Goal: Task Accomplishment & Management: Use online tool/utility

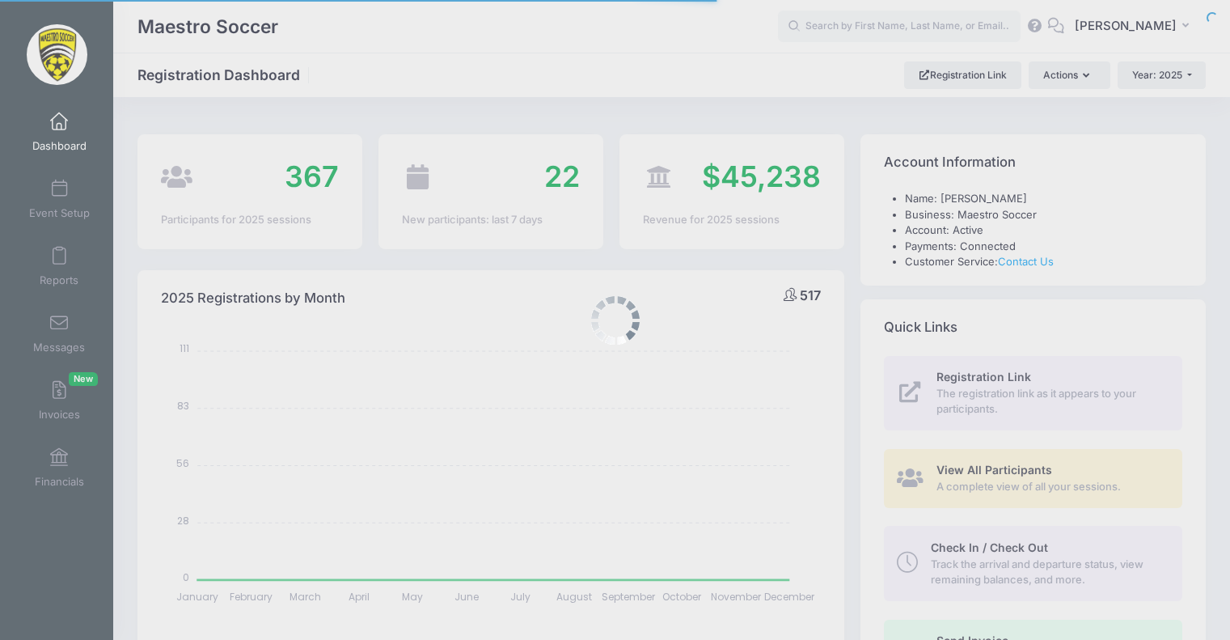
select select
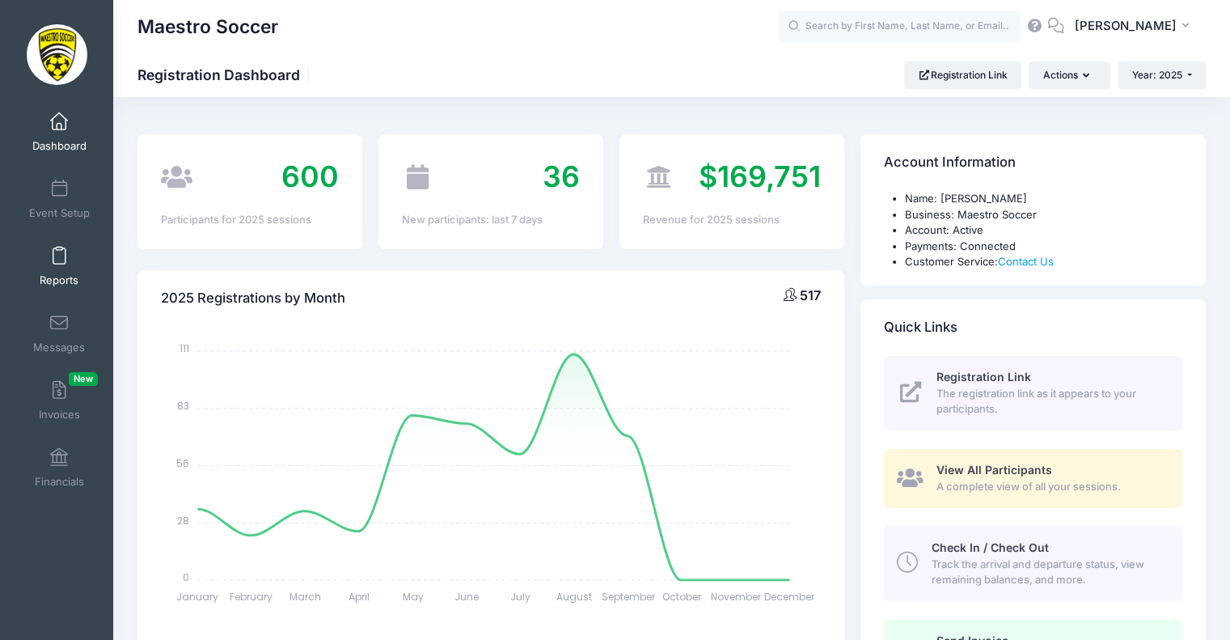
click at [59, 258] on span at bounding box center [59, 256] width 0 height 18
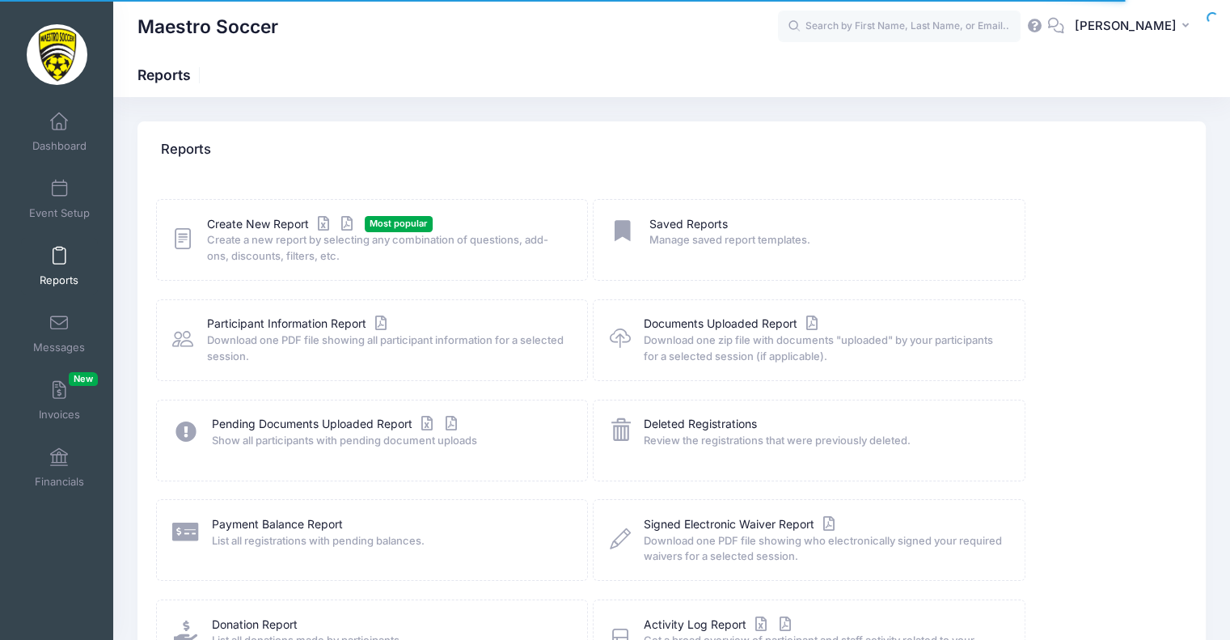
drag, startPoint x: 218, startPoint y: 232, endPoint x: 226, endPoint y: 228, distance: 9.8
click at [218, 232] on span "Create a new report by selecting any combination of questions, add-ons, discoun…" at bounding box center [386, 248] width 359 height 32
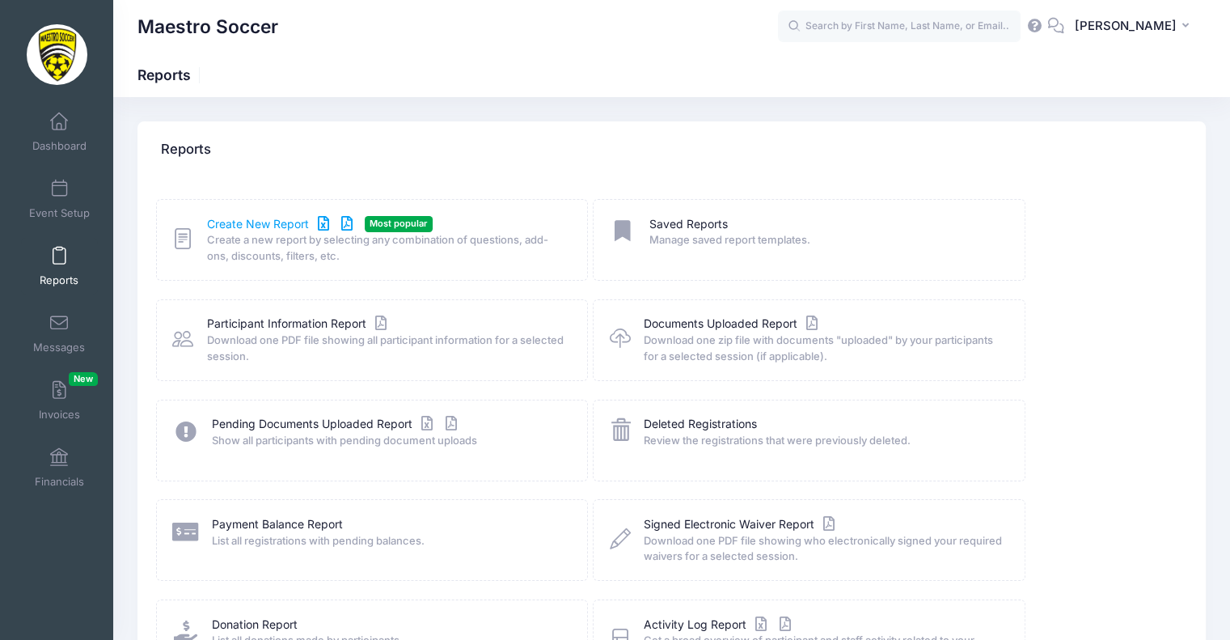
click at [272, 218] on link "Create New Report" at bounding box center [282, 224] width 150 height 17
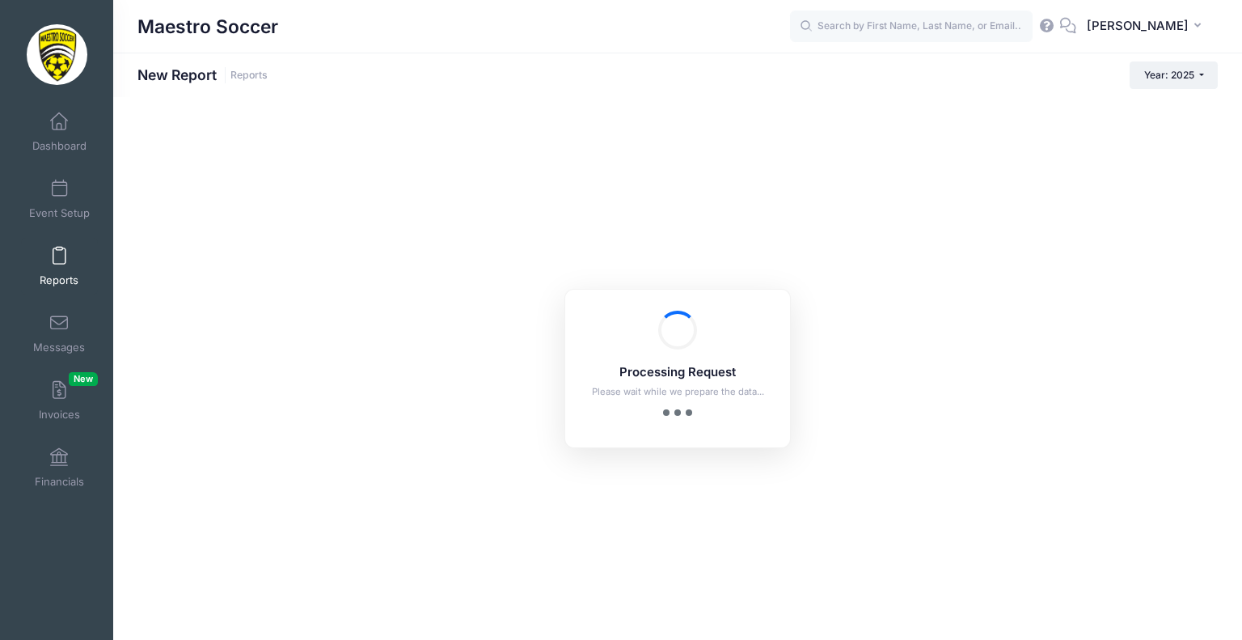
checkbox input "true"
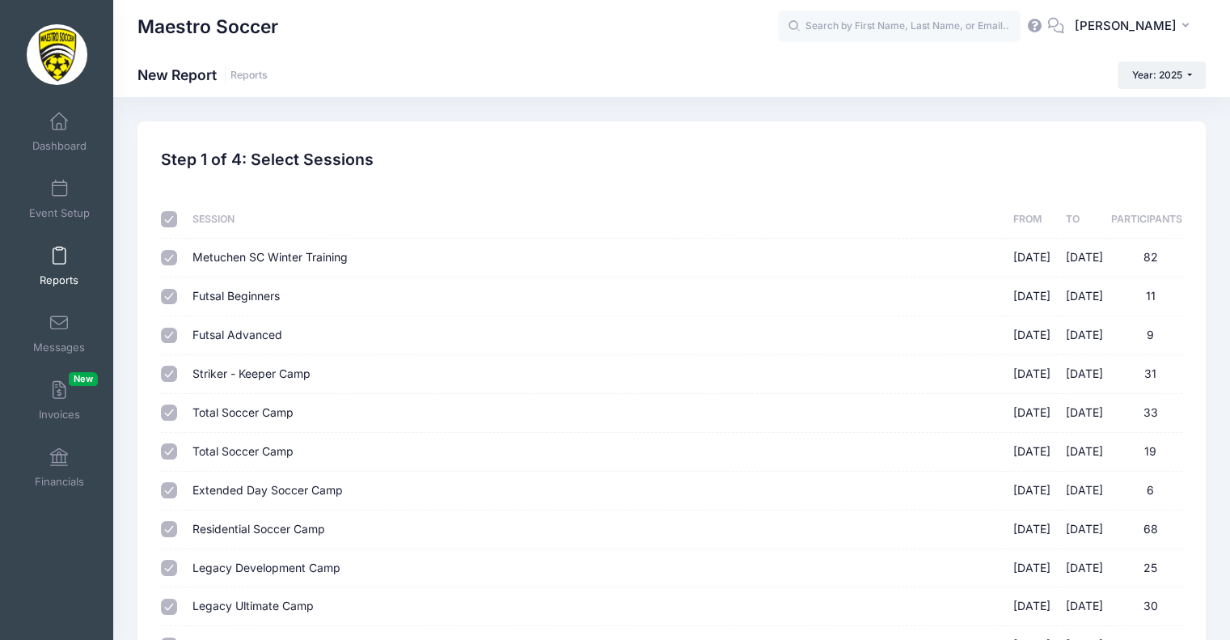
click at [168, 219] on input "checkbox" at bounding box center [169, 219] width 16 height 16
checkbox input "false"
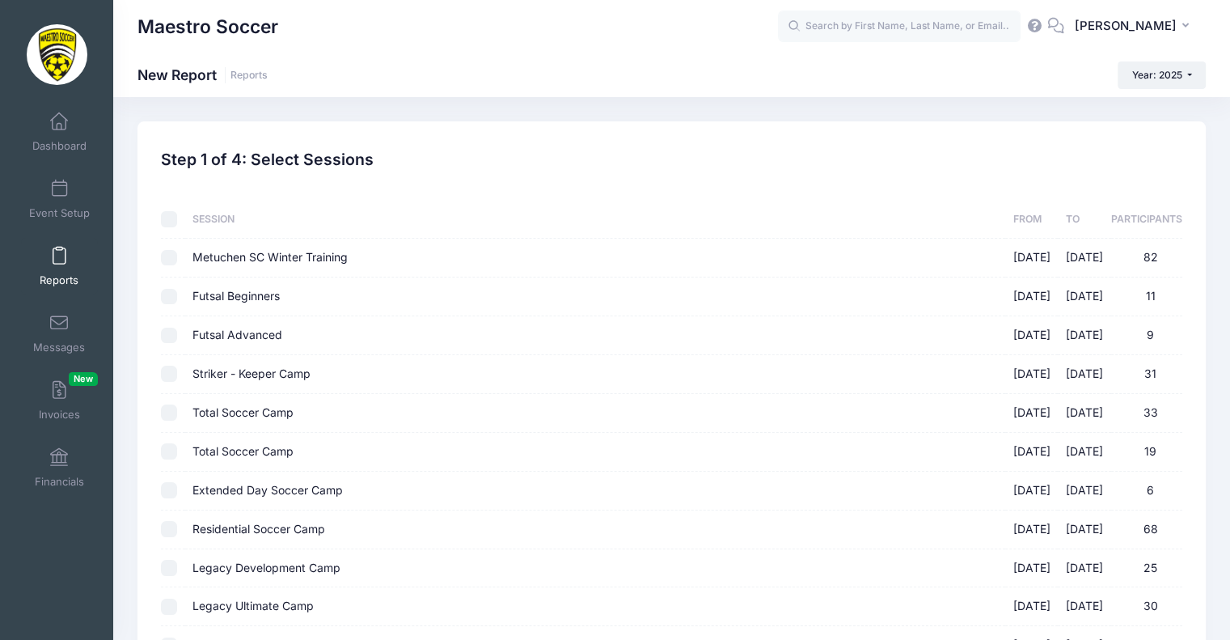
checkbox input "false"
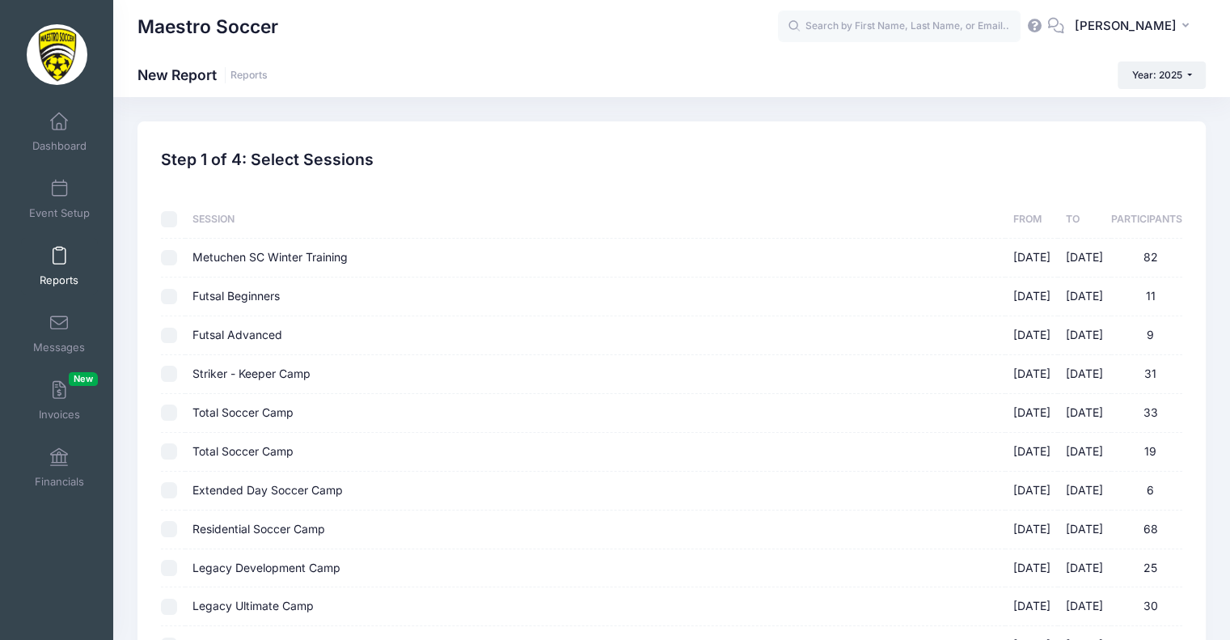
checkbox input "false"
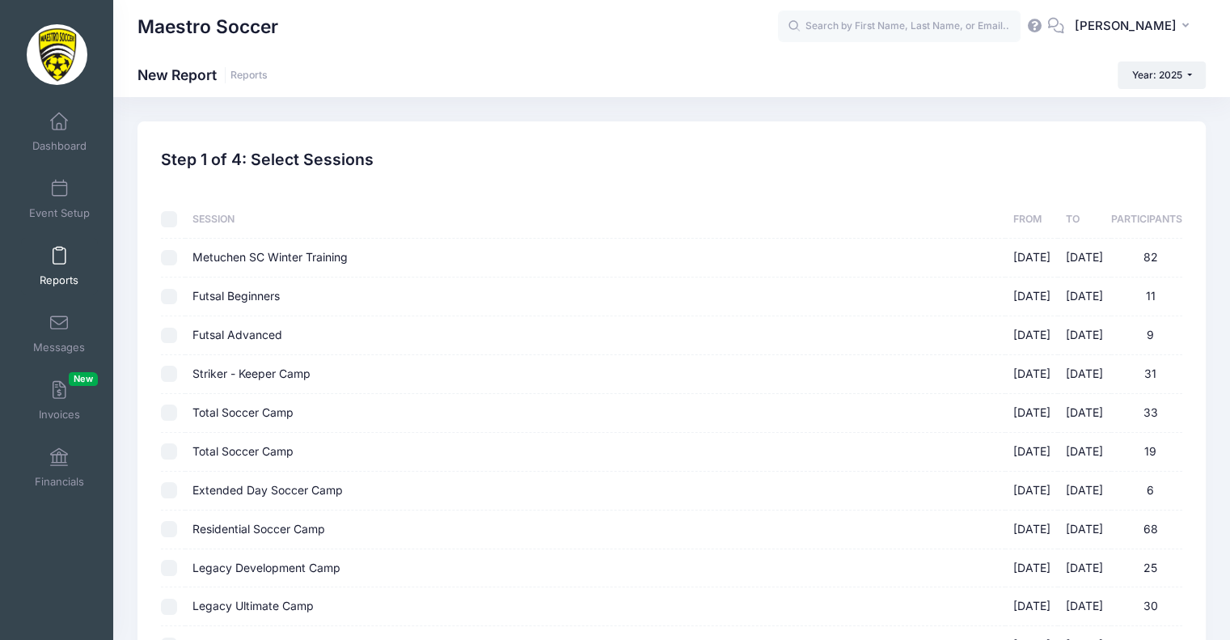
checkbox input "false"
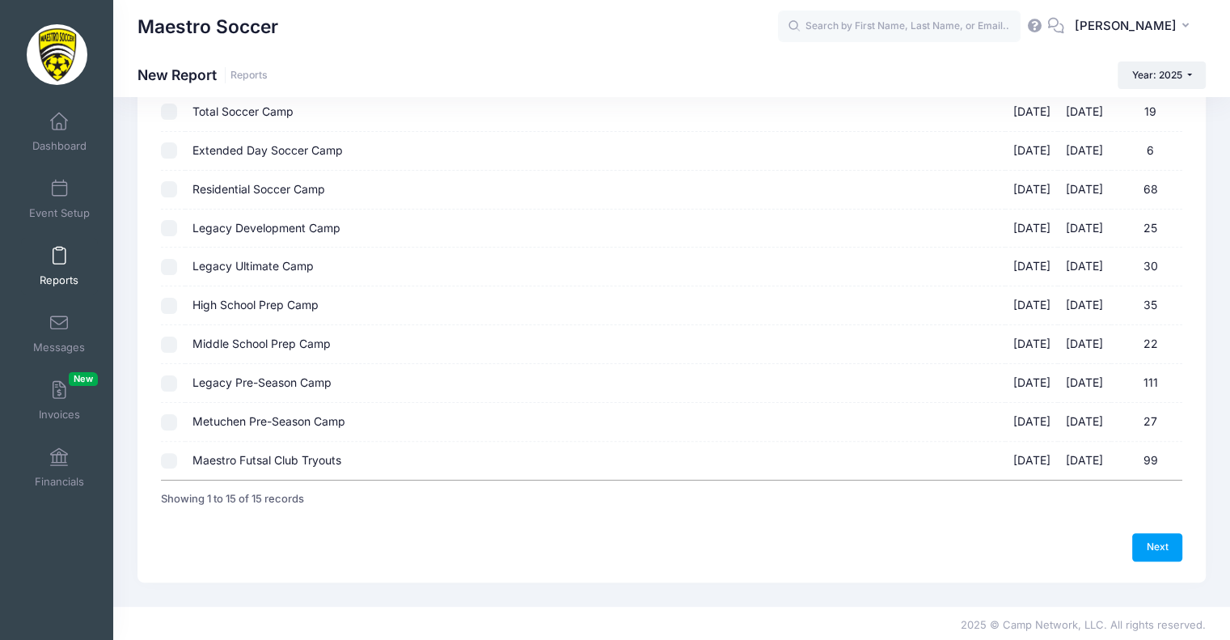
click at [174, 453] on input "Maestro Futsal Club Tryouts 09/19/2025 - 09/19/2025 99" at bounding box center [169, 461] width 16 height 16
checkbox input "true"
click at [1140, 553] on link "Next" at bounding box center [1157, 546] width 50 height 27
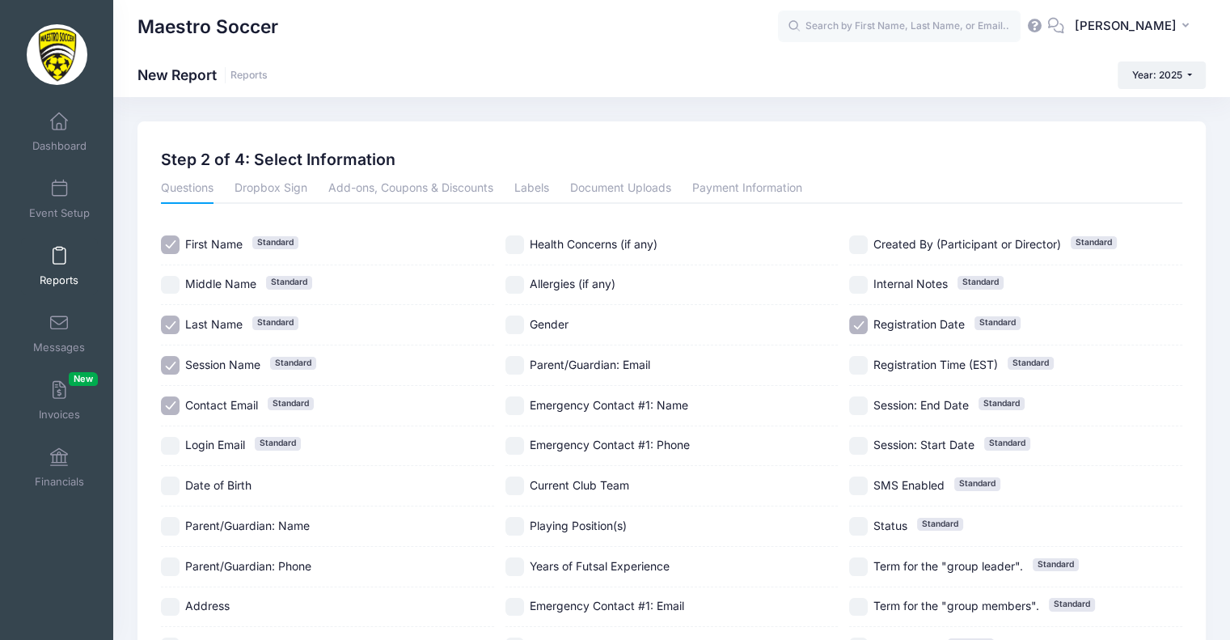
click at [165, 488] on input "Date of Birth" at bounding box center [170, 485] width 19 height 19
checkbox input "true"
click at [518, 317] on input "Gender" at bounding box center [514, 324] width 19 height 19
checkbox input "true"
drag, startPoint x: 521, startPoint y: 480, endPoint x: 495, endPoint y: 501, distance: 33.3
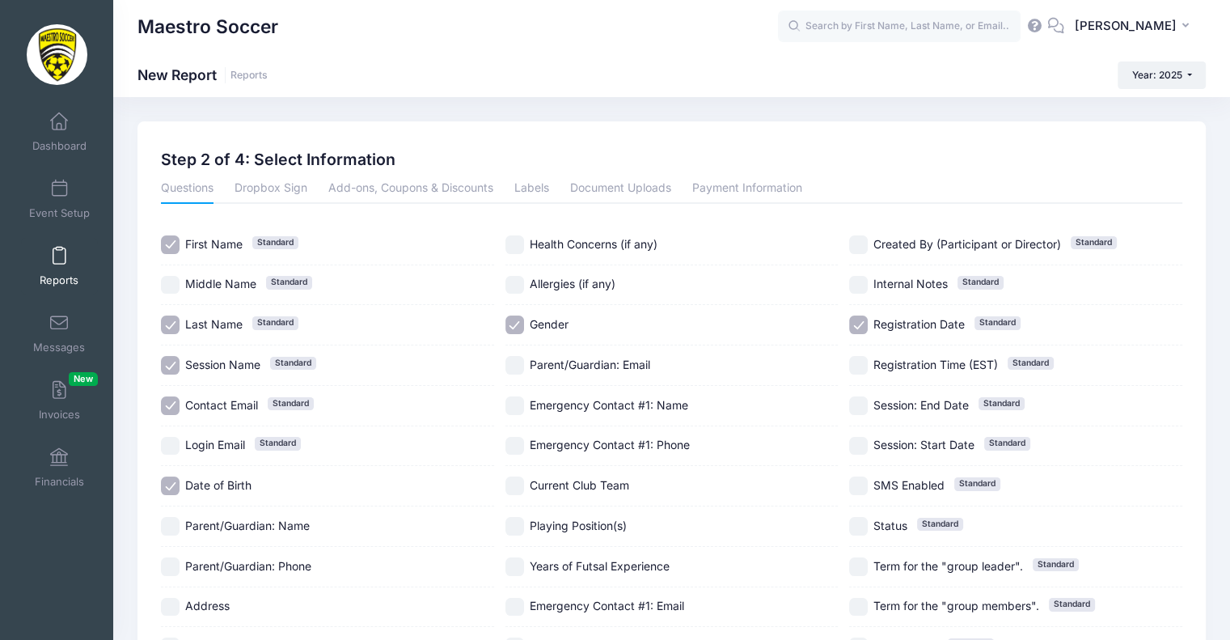
click at [521, 481] on input "Current Club Team" at bounding box center [514, 485] width 19 height 19
checkbox input "true"
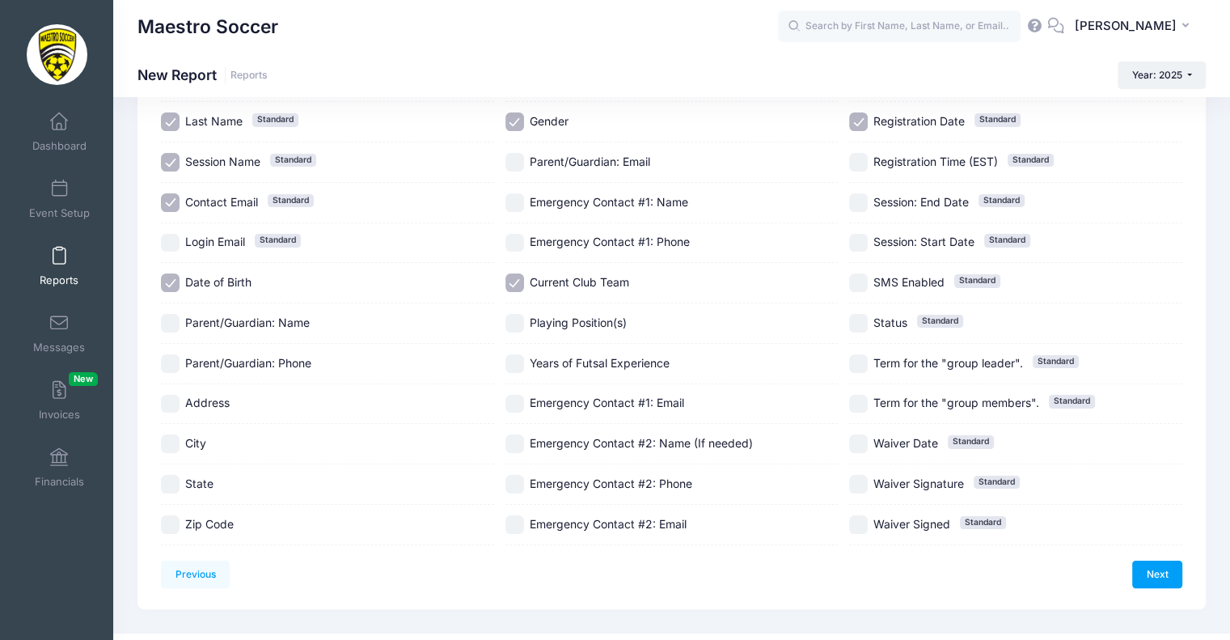
scroll to position [230, 0]
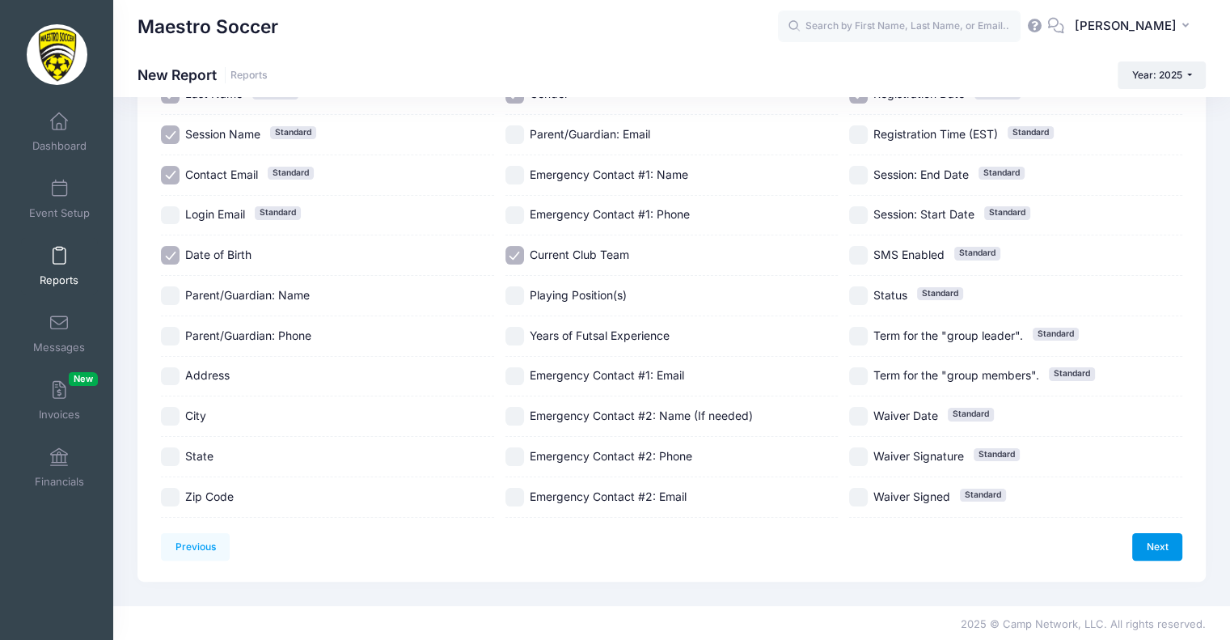
click at [1152, 547] on link "Next" at bounding box center [1157, 546] width 50 height 27
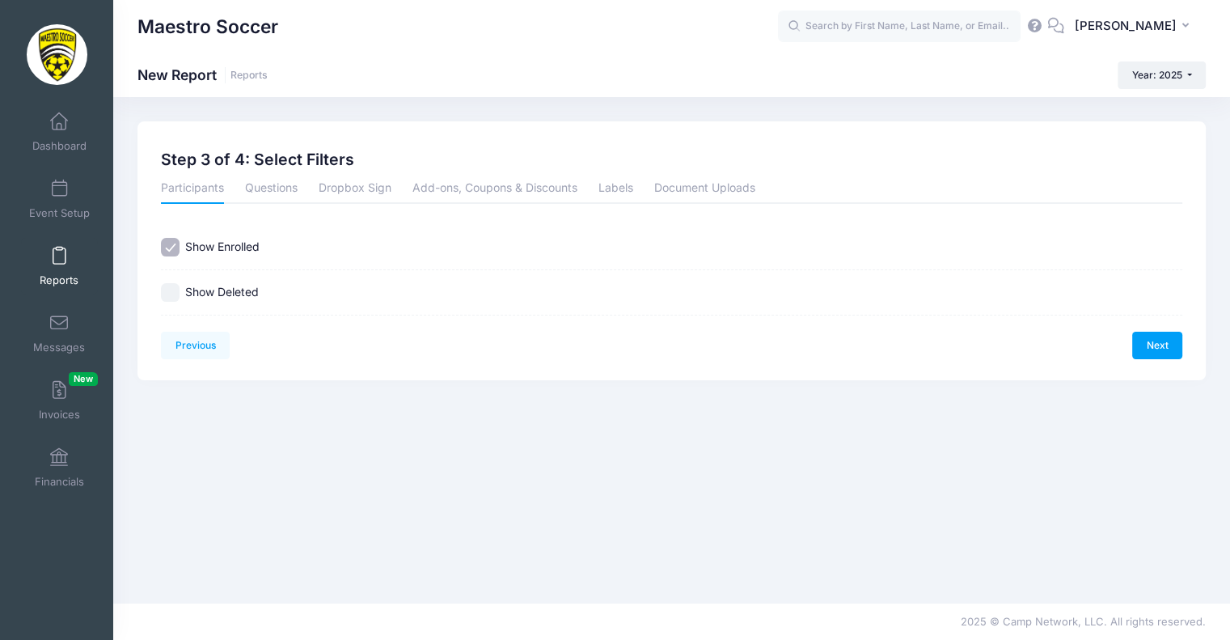
scroll to position [0, 0]
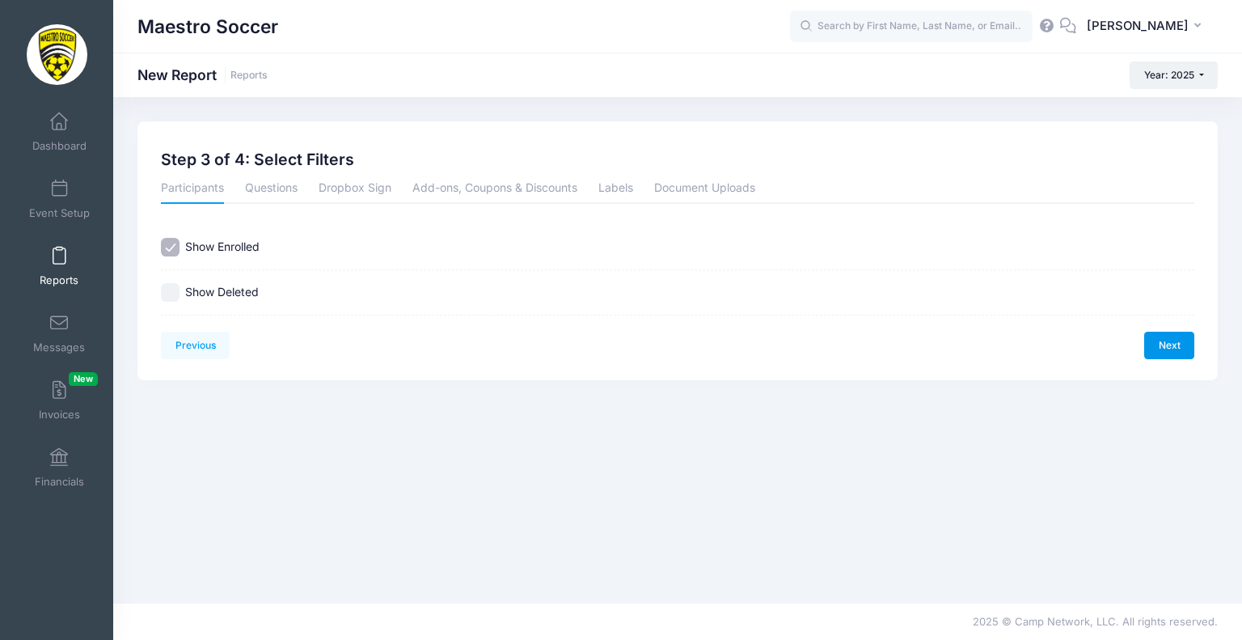
click at [1165, 343] on link "Next" at bounding box center [1169, 345] width 50 height 27
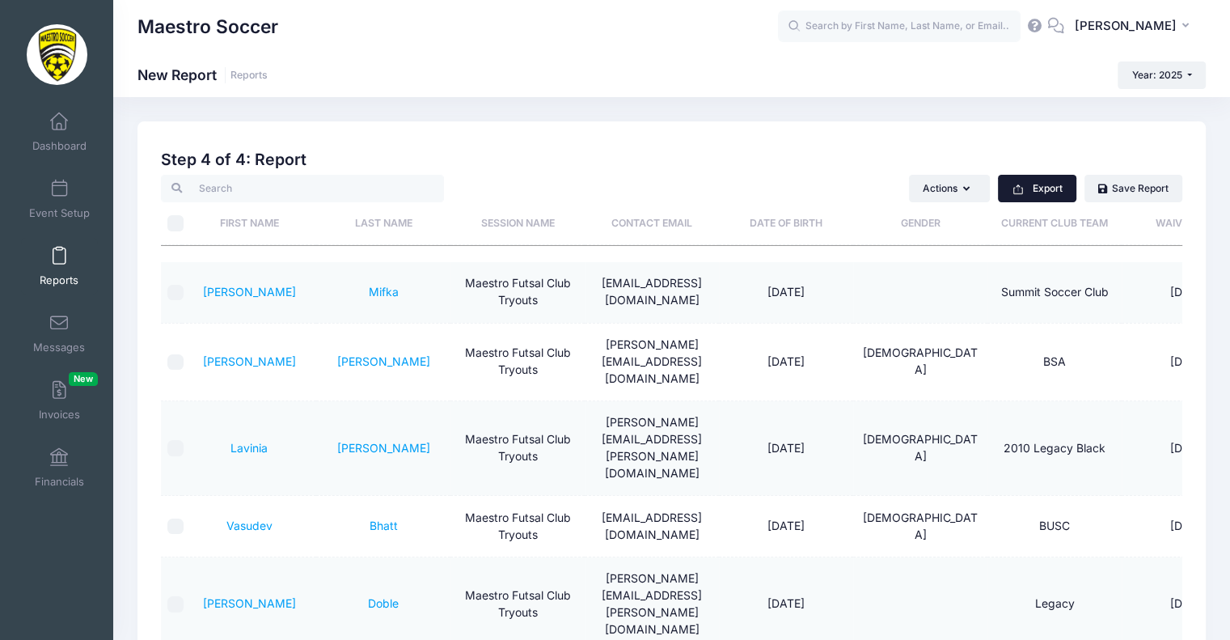
click at [1050, 192] on button "Export" at bounding box center [1037, 188] width 78 height 27
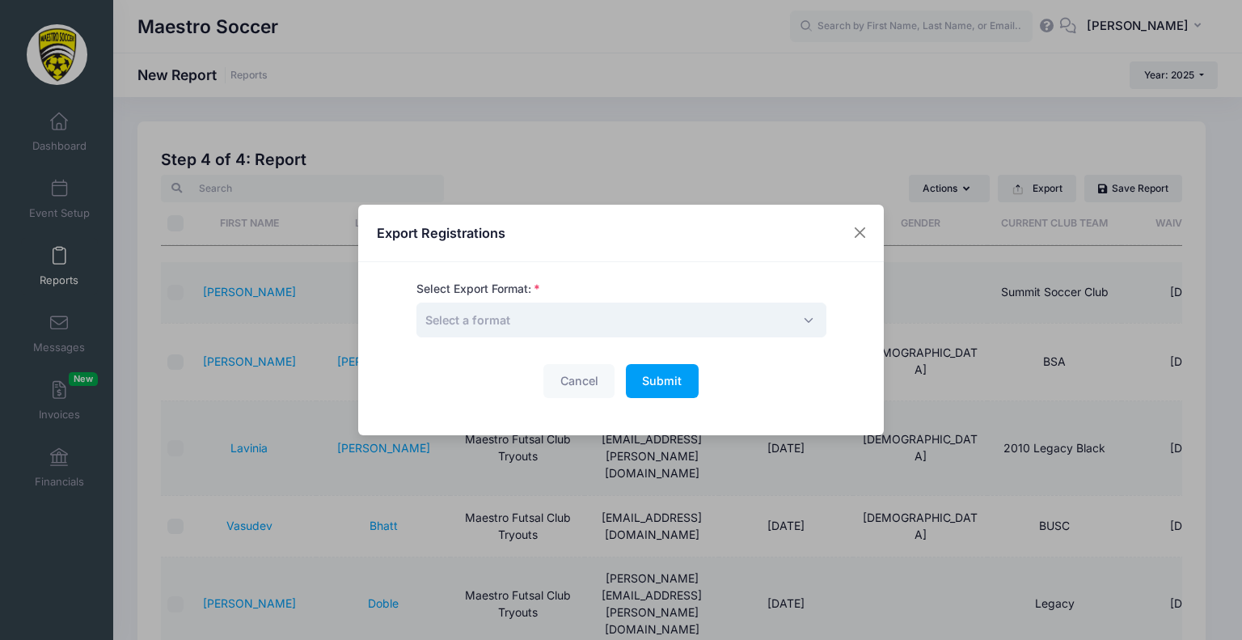
click at [632, 317] on span "Select a format" at bounding box center [621, 319] width 410 height 35
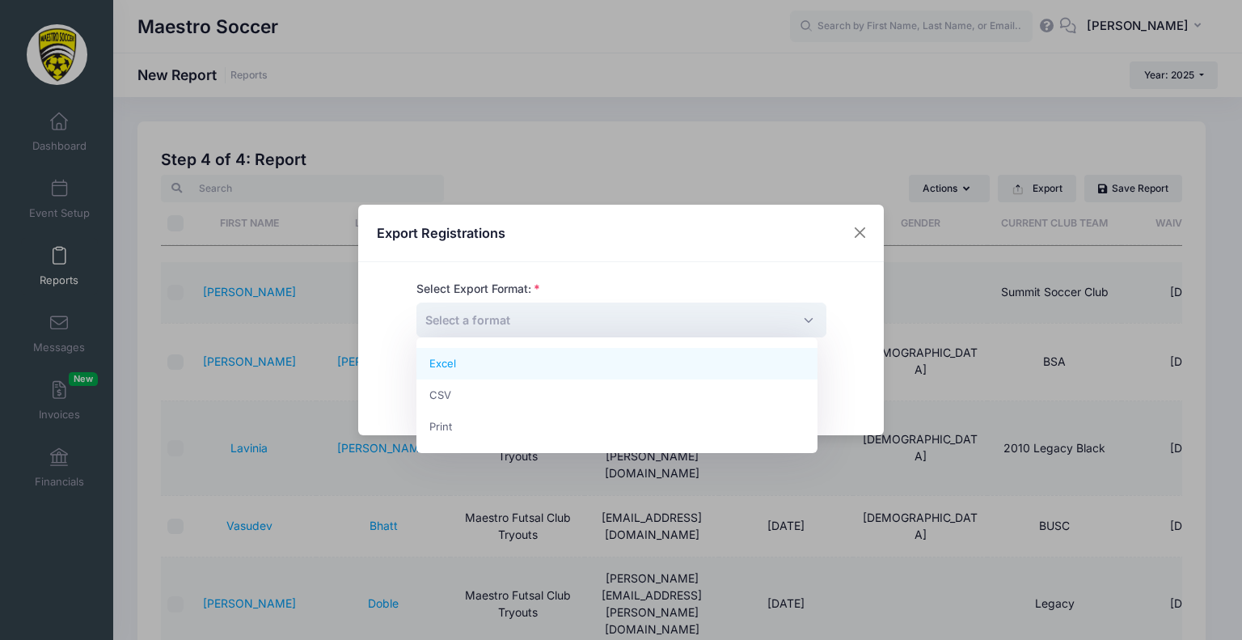
select select "excel"
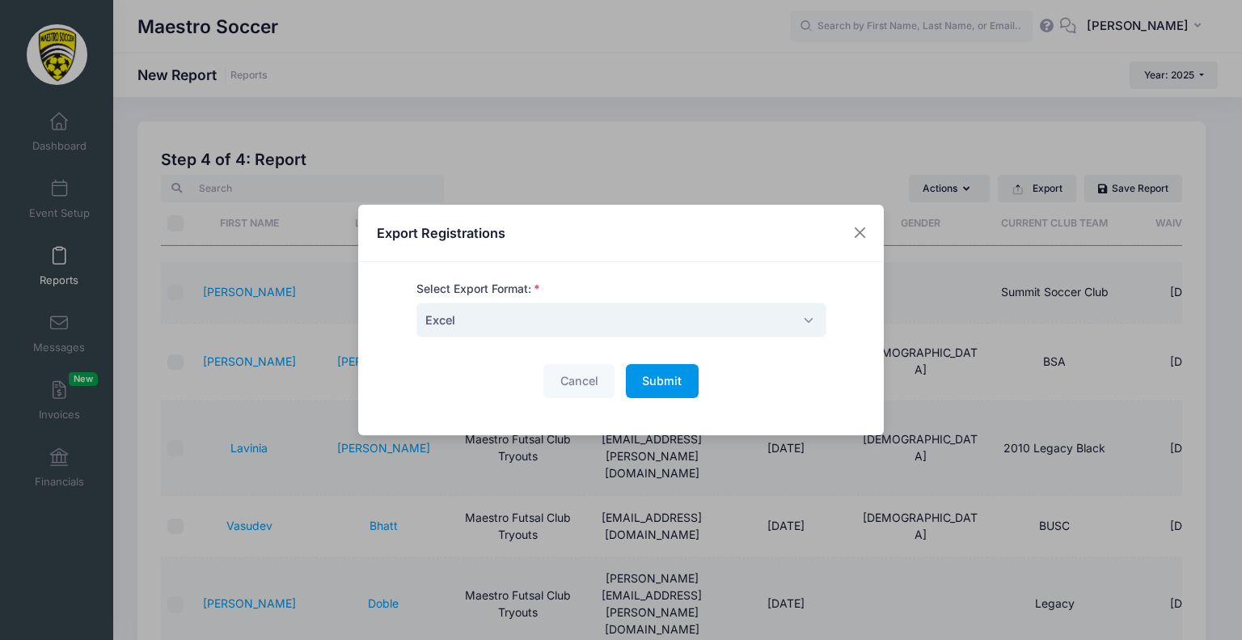
click at [657, 383] on span "Submit" at bounding box center [662, 381] width 40 height 14
